Goal: Task Accomplishment & Management: Manage account settings

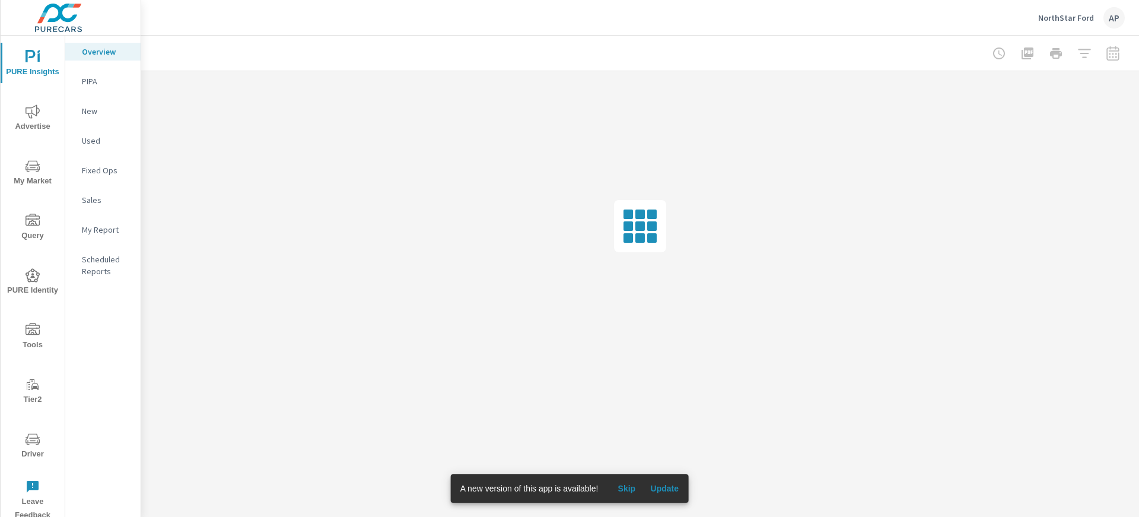
click at [1079, 21] on p "NorthStar Ford" at bounding box center [1066, 17] width 56 height 11
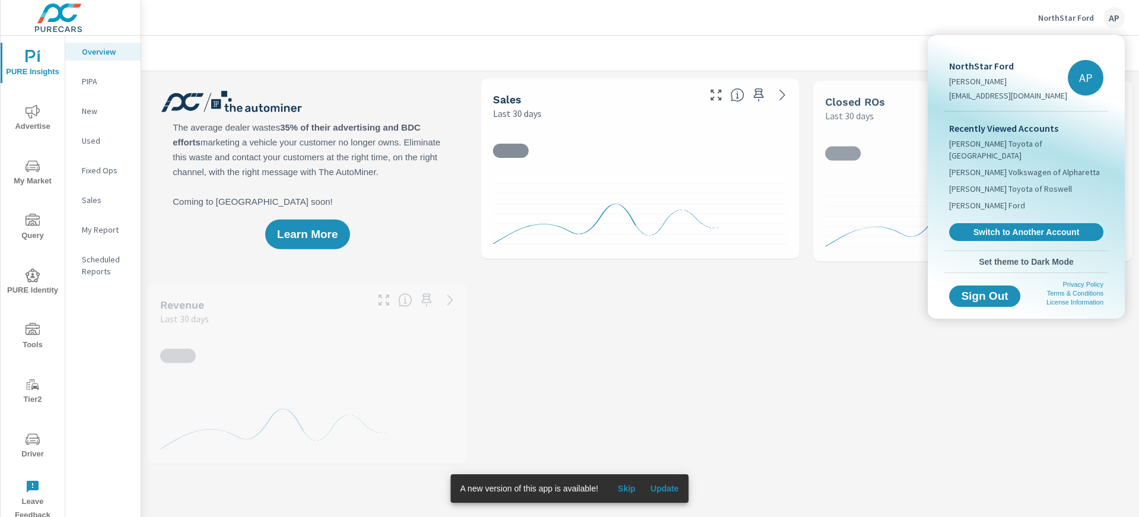
click at [1016, 227] on span "Switch to Another Account" at bounding box center [1026, 232] width 141 height 11
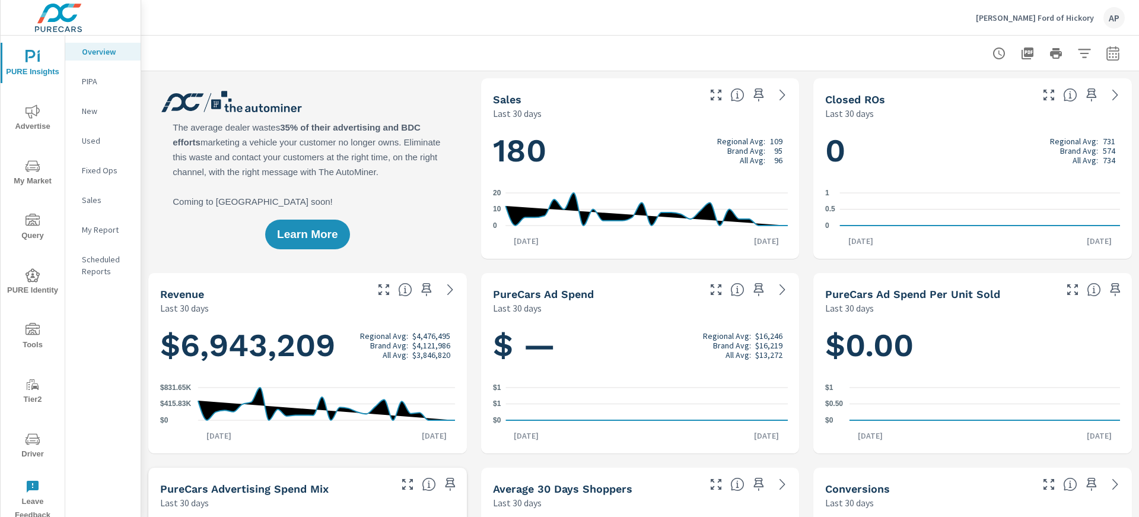
click at [35, 440] on icon "nav menu" at bounding box center [33, 439] width 14 height 14
